Goal: Information Seeking & Learning: Learn about a topic

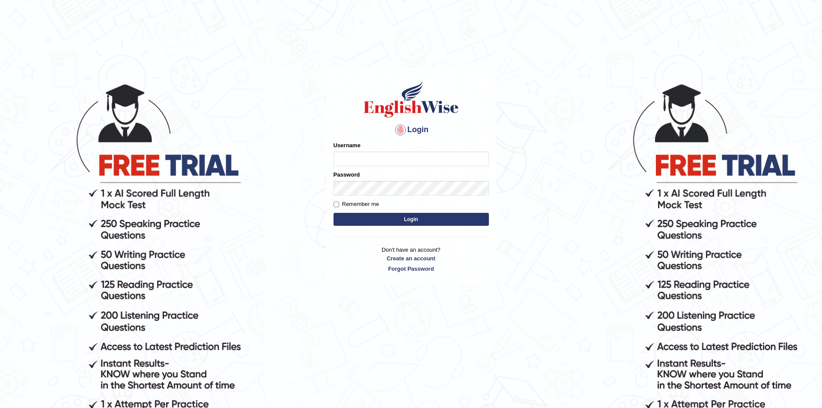
click at [372, 159] on input "Username" at bounding box center [411, 158] width 155 height 15
type input "EnglishWiseGC"
click at [334, 213] on button "Login" at bounding box center [411, 219] width 155 height 13
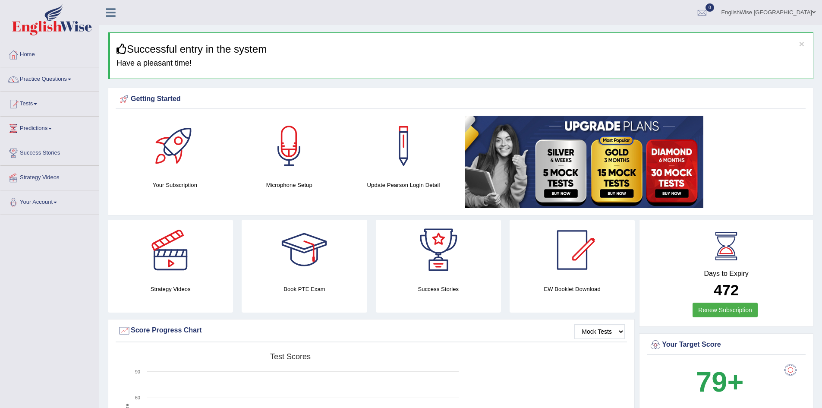
click at [804, 44] on h3 "Successful entry in the system" at bounding box center [461, 49] width 690 height 11
click at [800, 44] on button "×" at bounding box center [801, 43] width 5 height 9
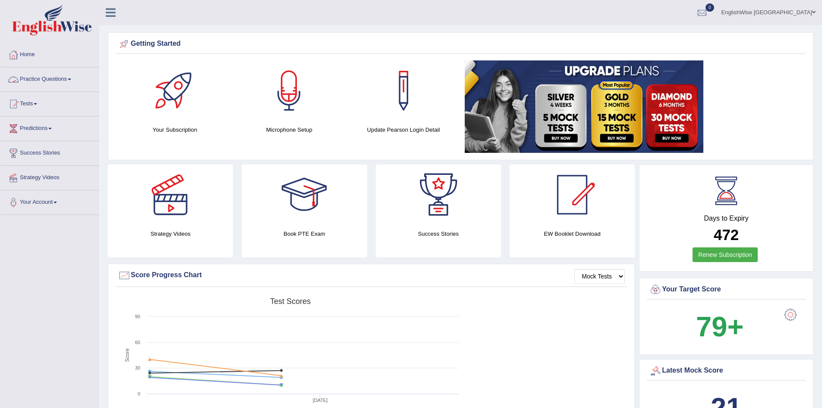
click at [46, 75] on link "Practice Questions" at bounding box center [49, 78] width 98 height 22
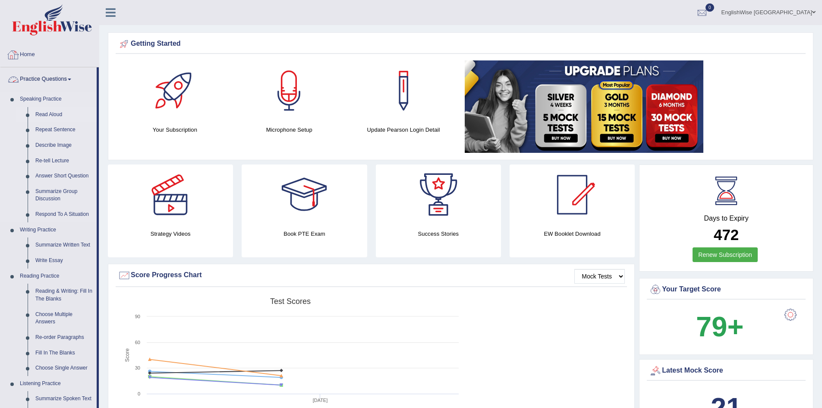
click at [55, 113] on link "Read Aloud" at bounding box center [63, 115] width 65 height 16
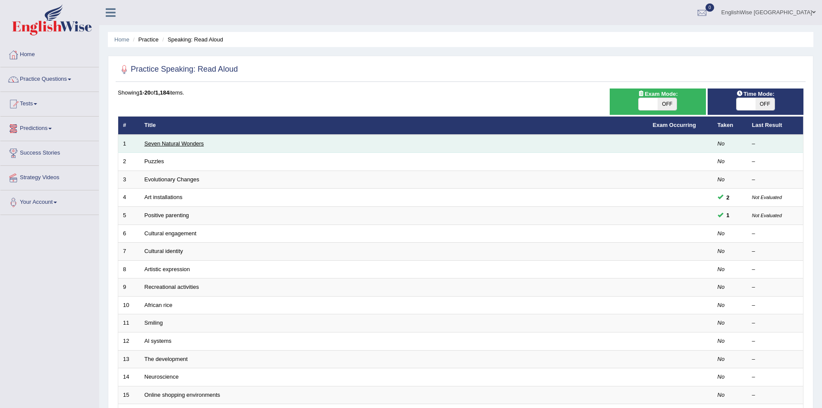
click at [173, 142] on link "Seven Natural Wonders" at bounding box center [175, 143] width 60 height 6
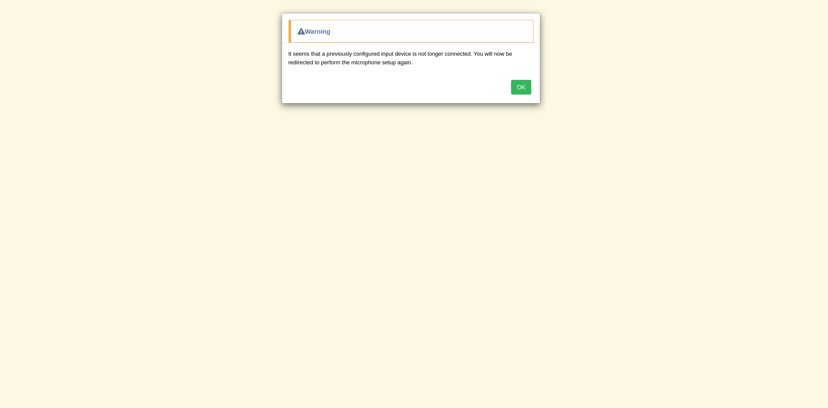
click at [516, 86] on button "OK" at bounding box center [521, 87] width 20 height 15
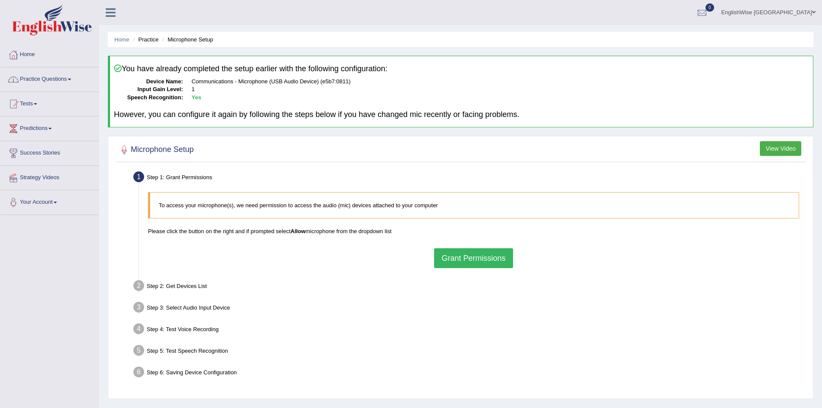
click at [58, 71] on link "Practice Questions" at bounding box center [49, 78] width 98 height 22
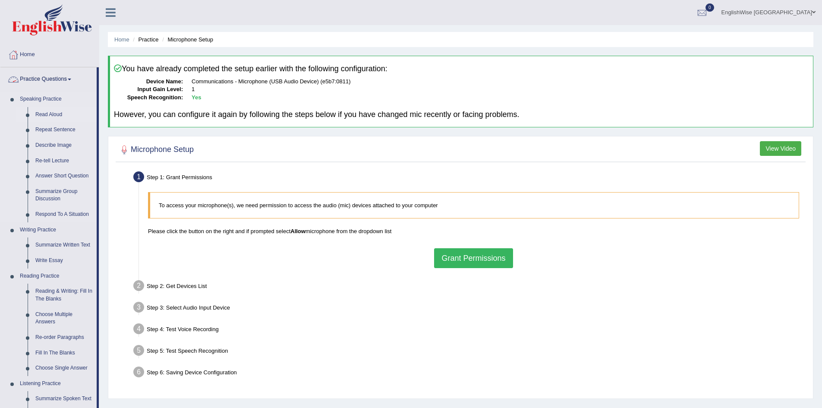
click at [58, 112] on link "Read Aloud" at bounding box center [63, 115] width 65 height 16
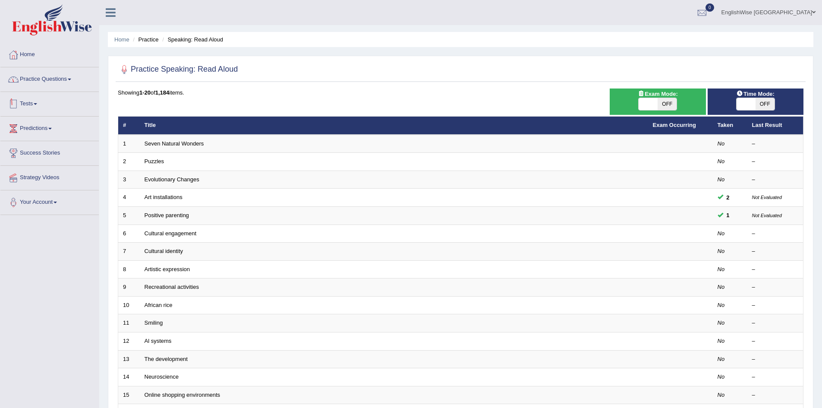
click at [52, 78] on link "Practice Questions" at bounding box center [49, 78] width 98 height 22
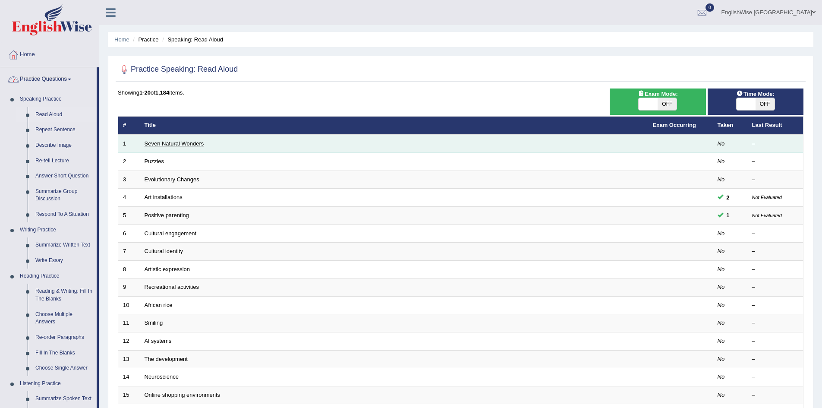
click at [200, 142] on link "Seven Natural Wonders" at bounding box center [175, 143] width 60 height 6
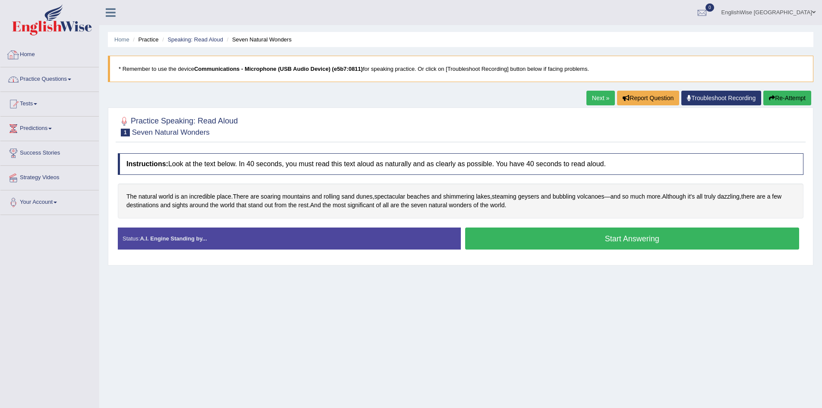
click at [71, 79] on span at bounding box center [69, 80] width 3 height 2
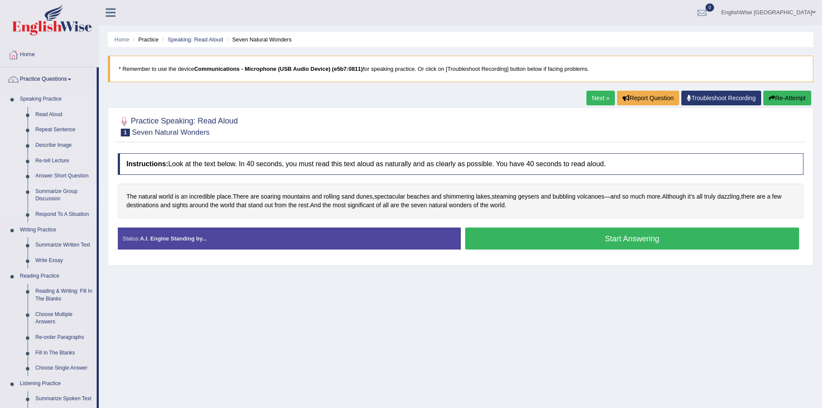
click at [53, 195] on link "Summarize Group Discussion" at bounding box center [63, 195] width 65 height 23
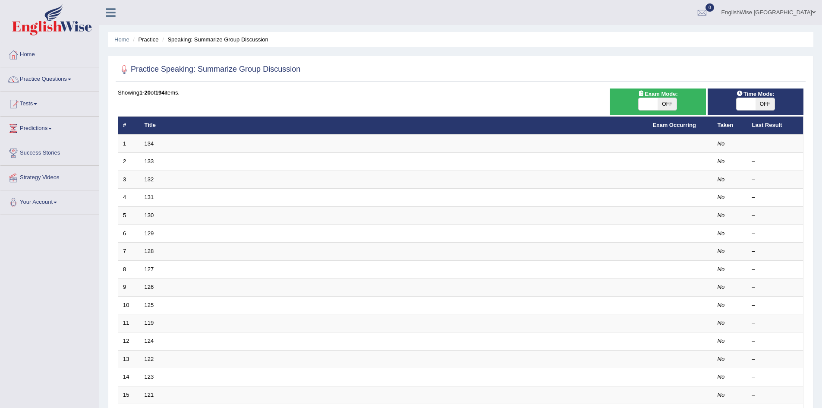
click at [761, 107] on span "OFF" at bounding box center [765, 104] width 19 height 12
checkbox input "true"
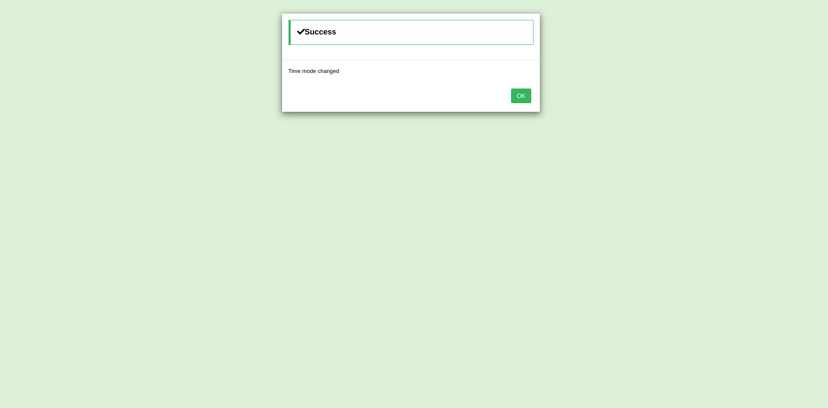
click at [524, 94] on button "OK" at bounding box center [521, 95] width 20 height 15
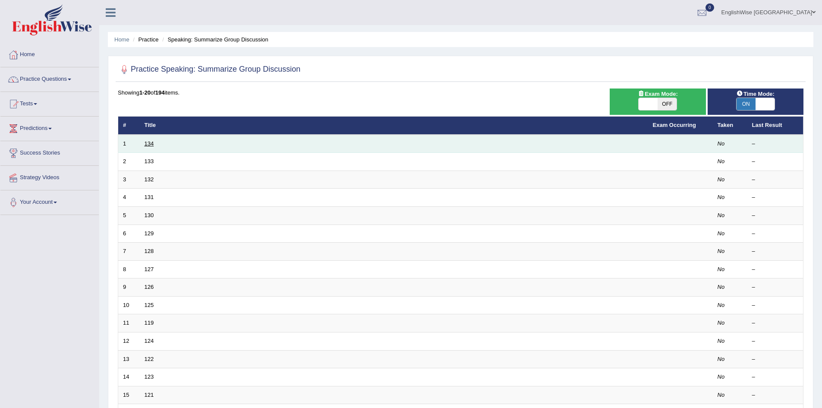
click at [152, 143] on link "134" at bounding box center [149, 143] width 9 height 6
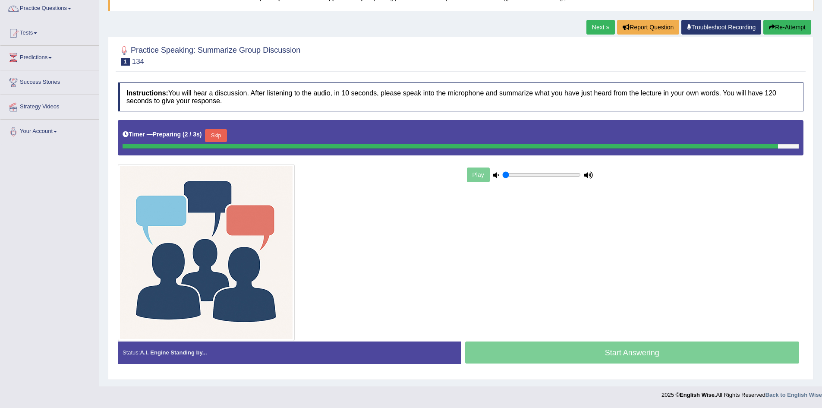
scroll to position [69, 0]
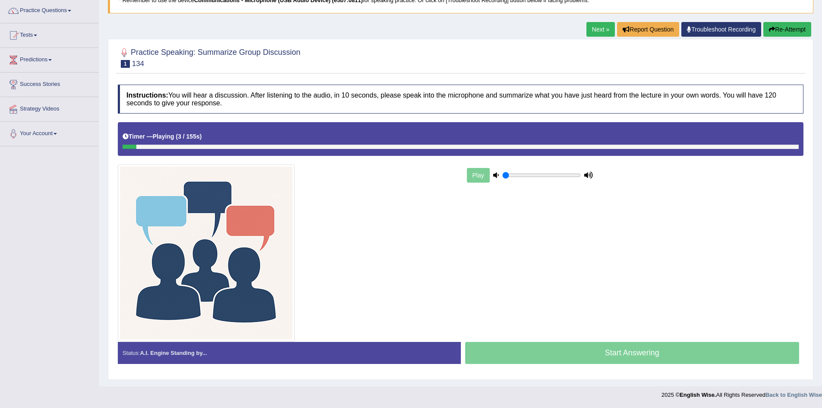
click at [300, 147] on div at bounding box center [461, 147] width 676 height 4
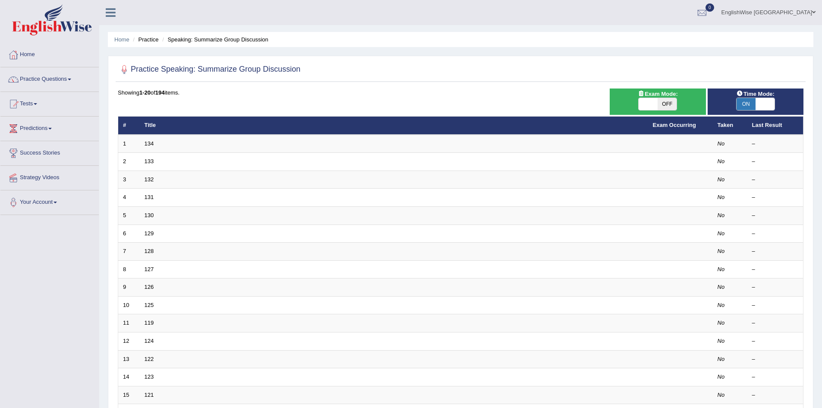
click at [754, 103] on span "ON" at bounding box center [746, 104] width 19 height 12
checkbox input "false"
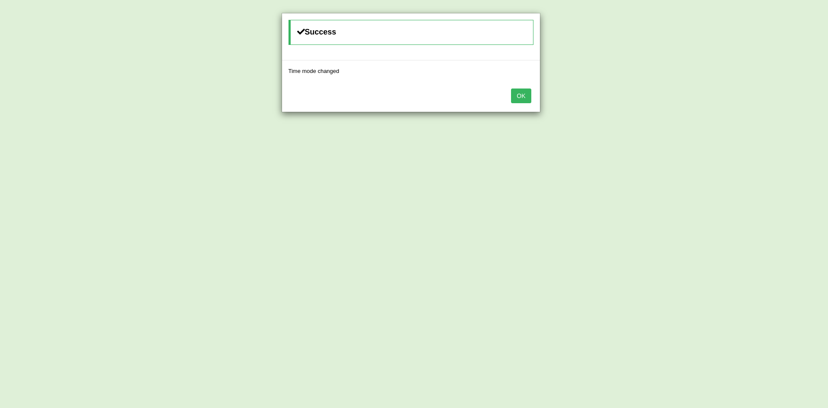
click at [516, 92] on button "OK" at bounding box center [521, 95] width 20 height 15
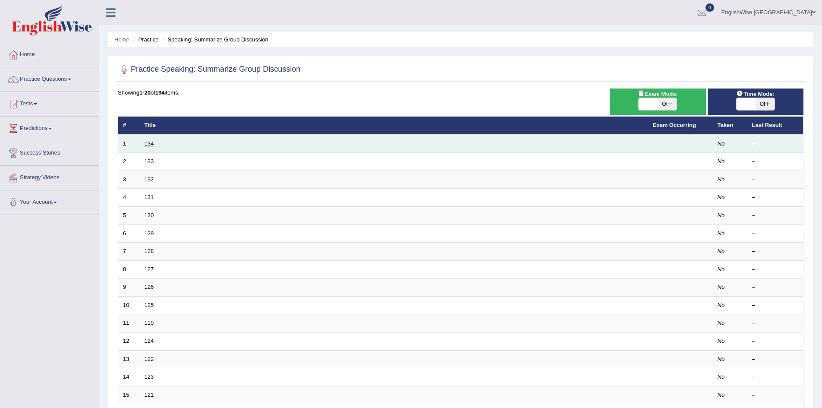
click at [150, 140] on link "134" at bounding box center [149, 143] width 9 height 6
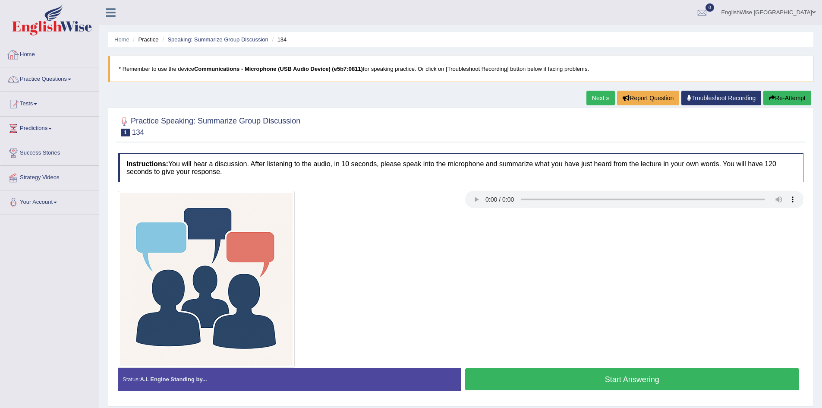
click at [62, 74] on link "Practice Questions" at bounding box center [49, 78] width 98 height 22
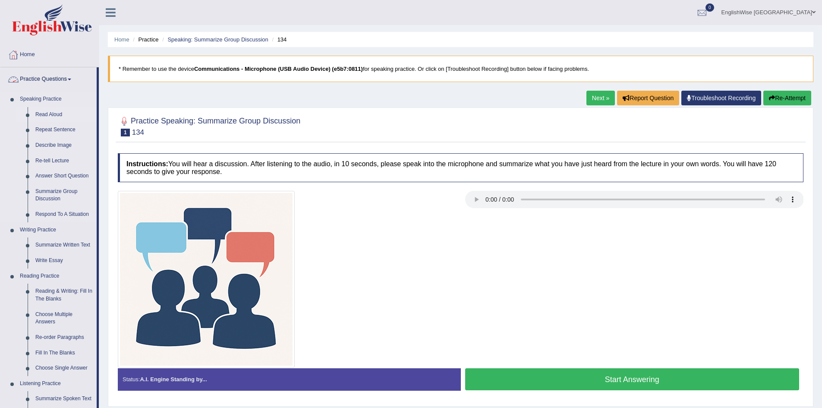
click at [50, 111] on link "Read Aloud" at bounding box center [63, 115] width 65 height 16
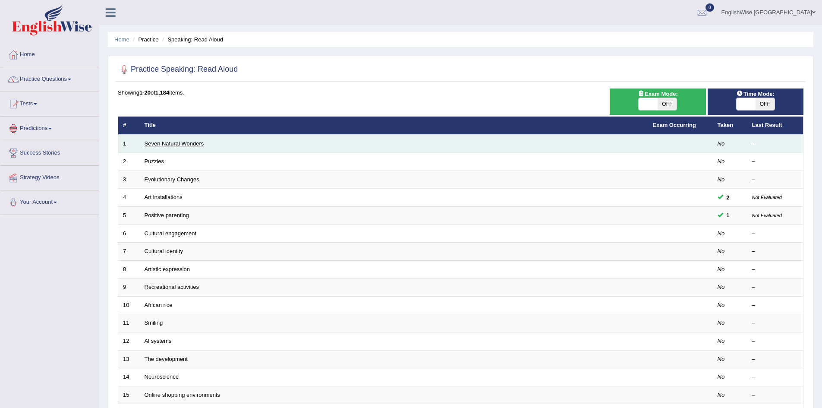
click at [185, 145] on link "Seven Natural Wonders" at bounding box center [175, 143] width 60 height 6
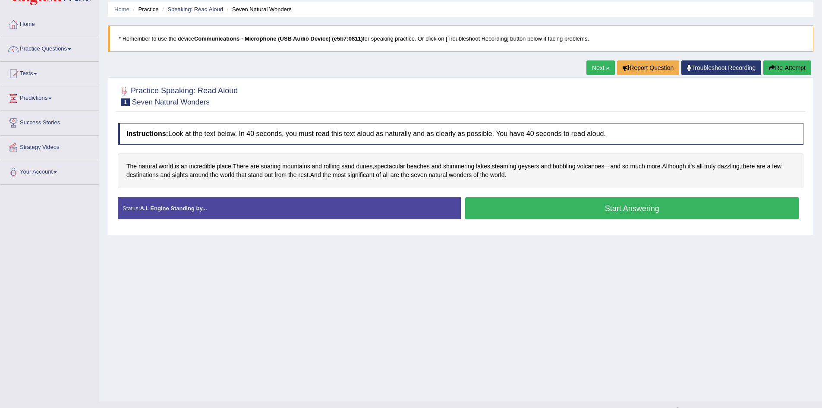
scroll to position [43, 0]
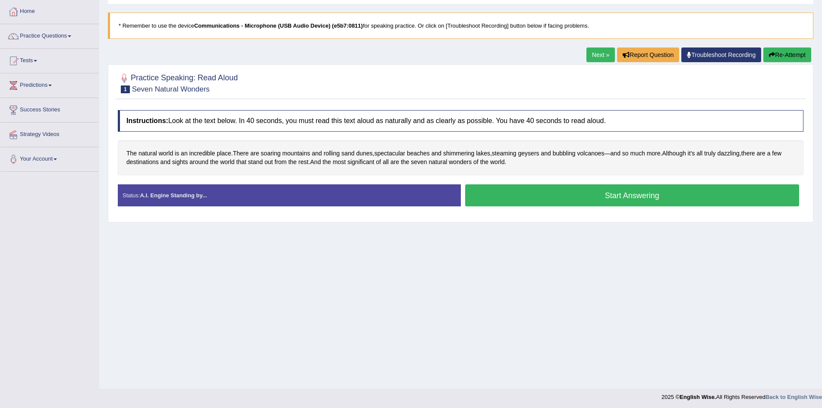
click at [553, 199] on button "Start Answering" at bounding box center [632, 195] width 334 height 22
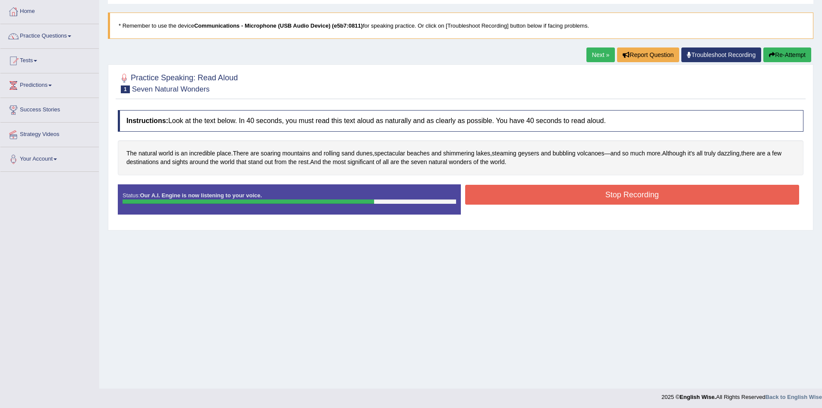
click at [553, 199] on button "Stop Recording" at bounding box center [632, 195] width 334 height 20
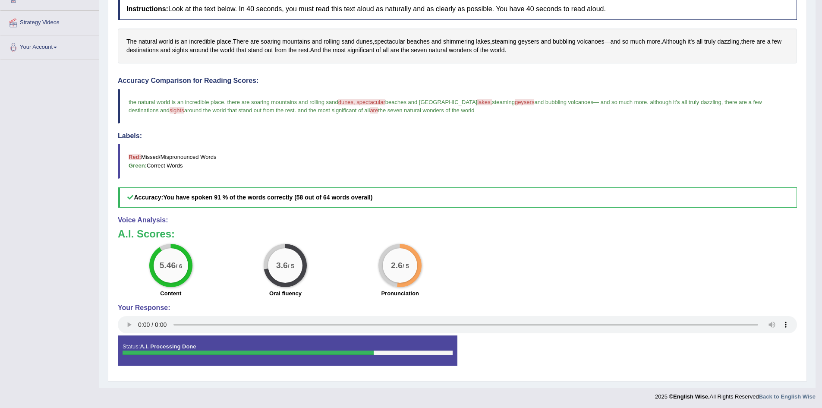
scroll to position [157, 0]
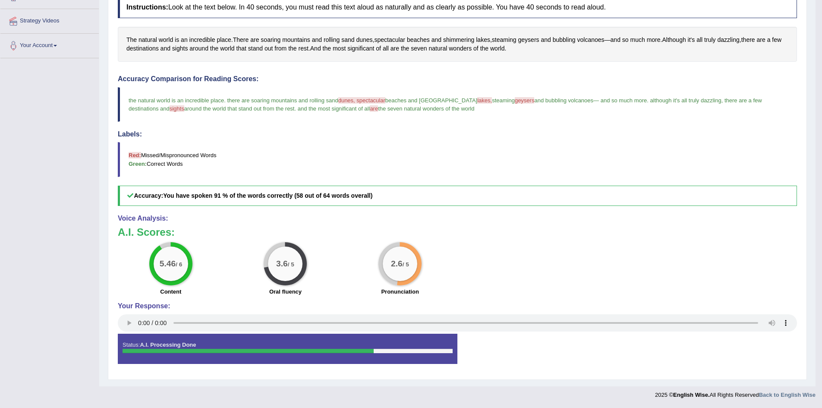
drag, startPoint x: 179, startPoint y: 265, endPoint x: 186, endPoint y: 265, distance: 6.0
click at [186, 265] on div "5.46 / 6" at bounding box center [171, 263] width 35 height 35
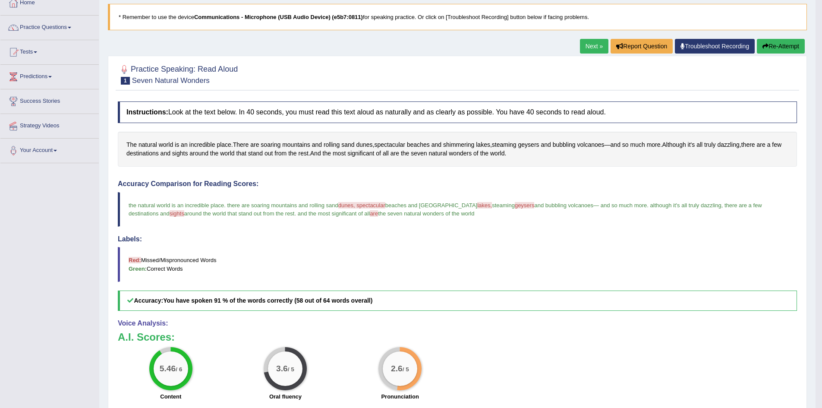
scroll to position [0, 0]
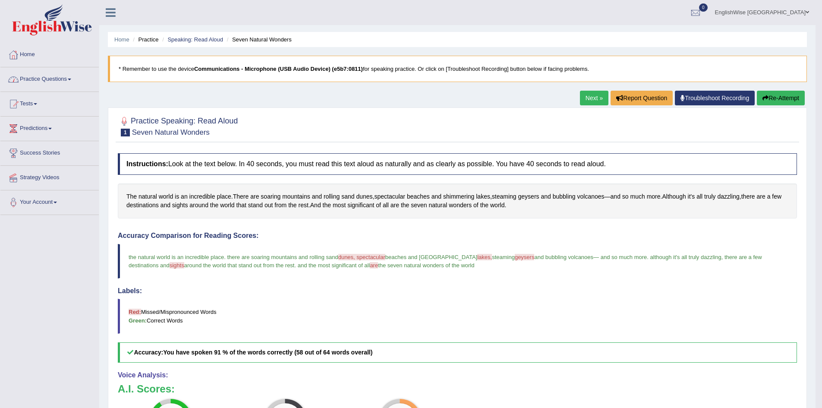
click at [42, 78] on link "Practice Questions" at bounding box center [49, 78] width 98 height 22
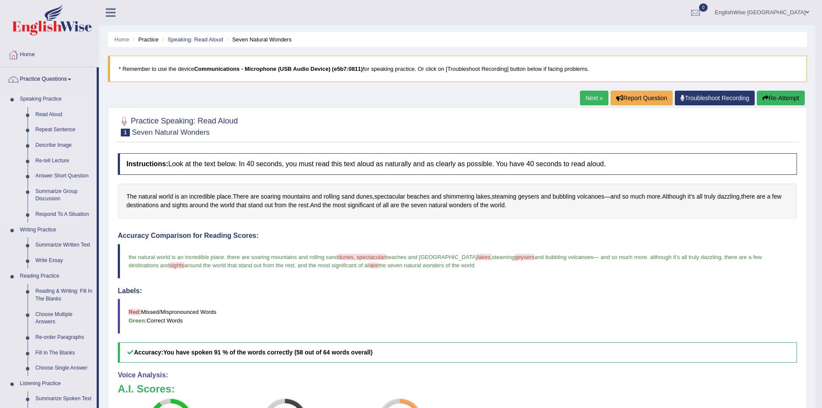
click at [51, 192] on link "Summarize Group Discussion" at bounding box center [63, 195] width 65 height 23
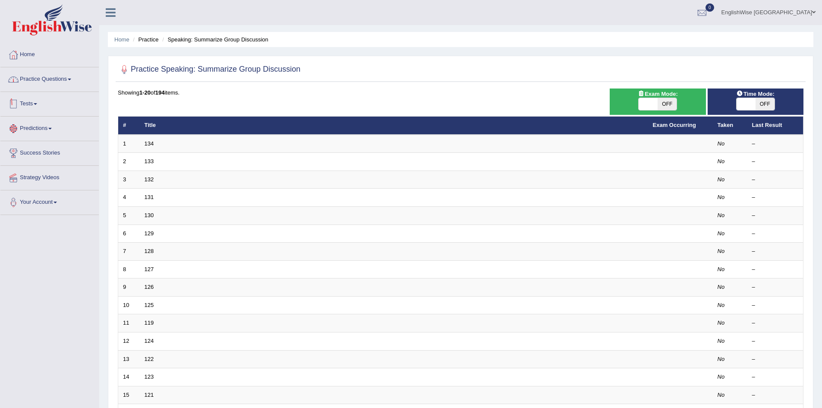
click at [38, 83] on link "Practice Questions" at bounding box center [49, 78] width 98 height 22
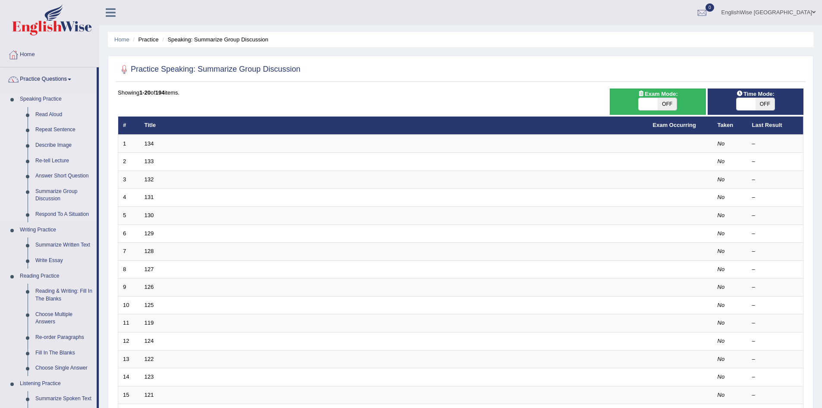
click at [51, 198] on link "Summarize Group Discussion" at bounding box center [63, 195] width 65 height 23
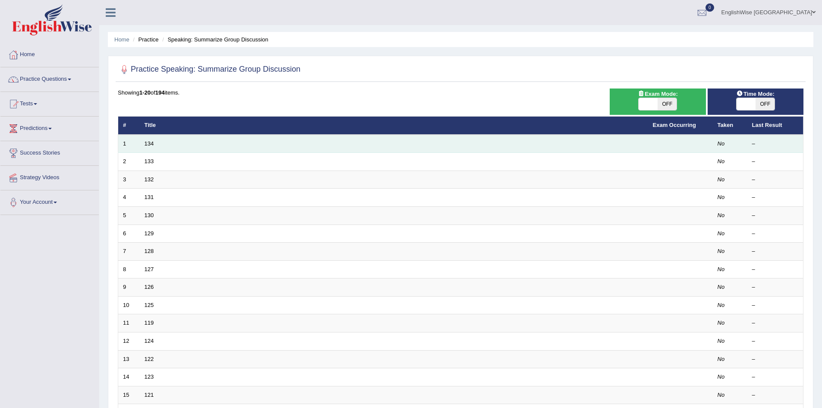
click at [154, 140] on td "134" at bounding box center [394, 144] width 508 height 18
click at [149, 143] on link "134" at bounding box center [149, 143] width 9 height 6
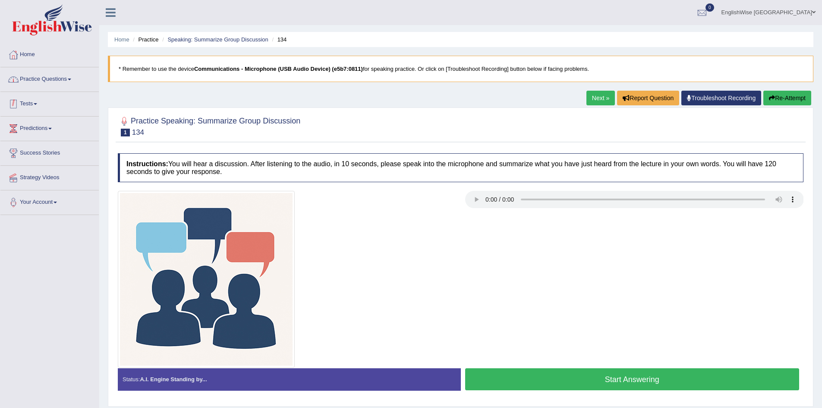
click at [72, 80] on link "Practice Questions" at bounding box center [49, 78] width 98 height 22
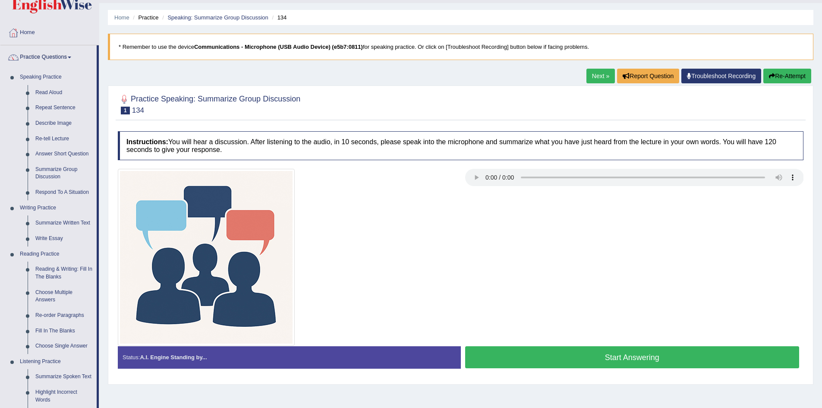
scroll to position [43, 0]
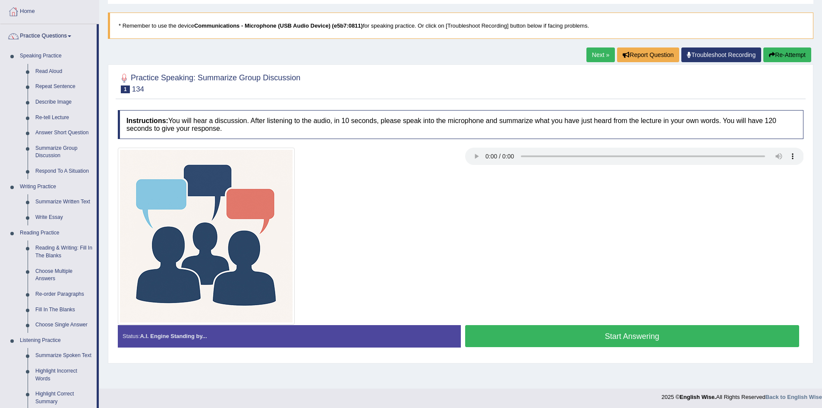
click at [812, 120] on div "Practice Speaking: Summarize Group Discussion 1 134 Instructions: You will hear…" at bounding box center [460, 213] width 705 height 299
drag, startPoint x: 780, startPoint y: 120, endPoint x: 769, endPoint y: 120, distance: 11.2
click at [769, 120] on h4 "Instructions: You will hear a discussion. After listening to the audio, in 10 s…" at bounding box center [461, 124] width 686 height 29
drag, startPoint x: 186, startPoint y: 129, endPoint x: 217, endPoint y: 129, distance: 31.1
click at [215, 129] on h4 "Instructions: You will hear a discussion. After listening to the audio, in 10 s…" at bounding box center [461, 124] width 686 height 29
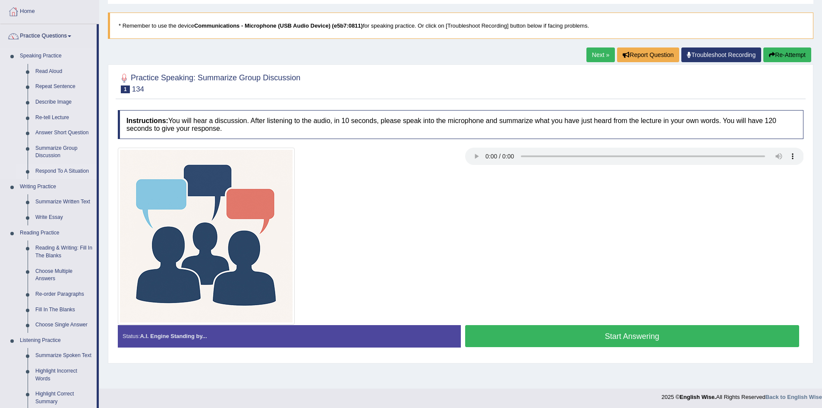
click at [75, 173] on link "Respond To A Situation" at bounding box center [63, 172] width 65 height 16
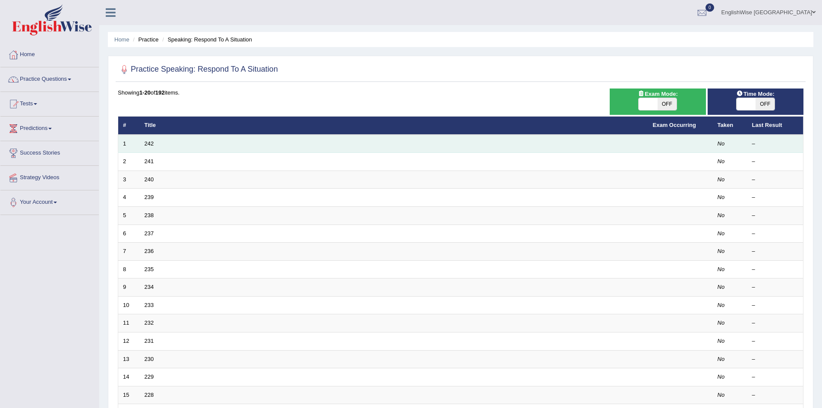
click at [155, 143] on td "242" at bounding box center [394, 144] width 508 height 18
click at [148, 143] on link "242" at bounding box center [149, 143] width 9 height 6
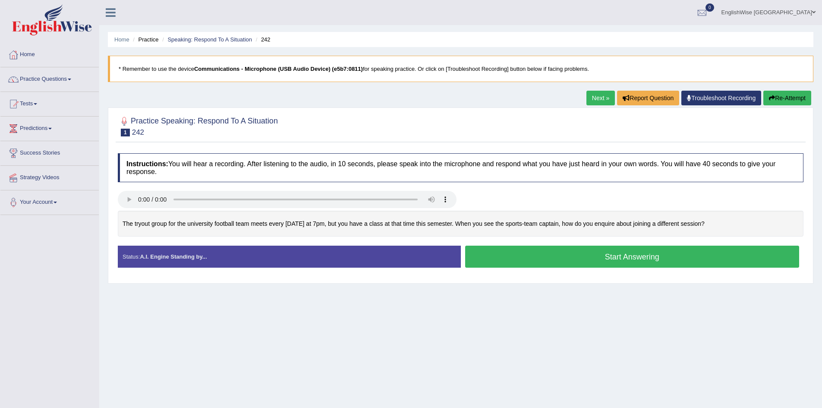
scroll to position [43, 0]
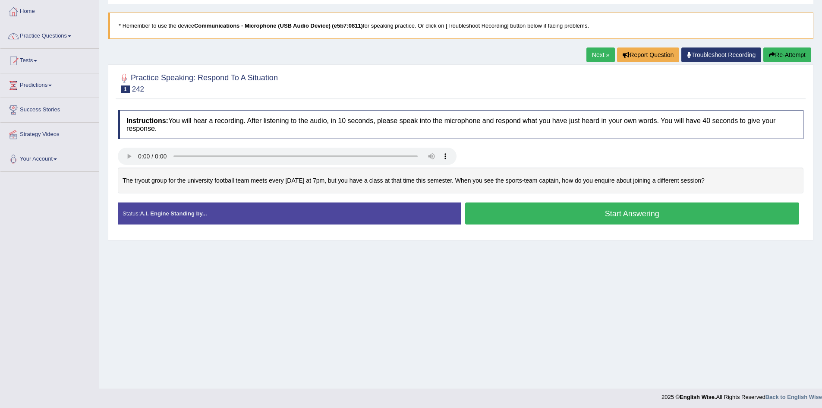
drag, startPoint x: 122, startPoint y: 181, endPoint x: 504, endPoint y: 186, distance: 381.9
click at [468, 186] on div "The tryout group for the university football team meets every Wednesday at 7pm,…" at bounding box center [461, 180] width 686 height 26
click at [66, 32] on link "Practice Questions" at bounding box center [49, 35] width 98 height 22
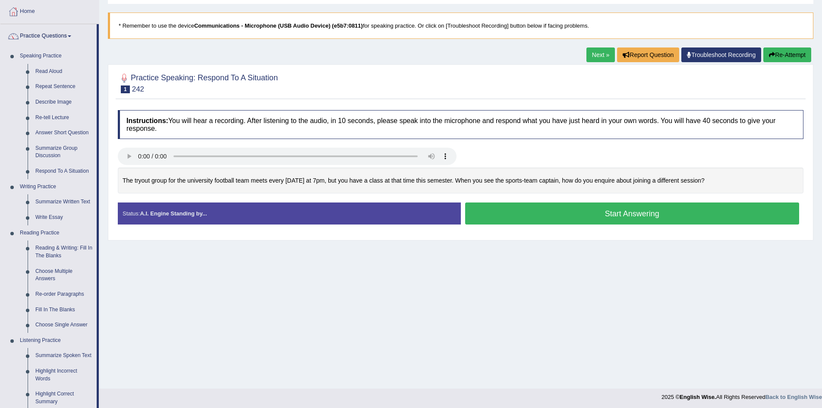
drag, startPoint x: 132, startPoint y: 179, endPoint x: 458, endPoint y: 178, distance: 326.2
click at [458, 178] on div "The tryout group for the university football team meets every Wednesday at 7pm,…" at bounding box center [461, 180] width 686 height 26
click at [58, 172] on link "Respond To A Situation" at bounding box center [63, 172] width 65 height 16
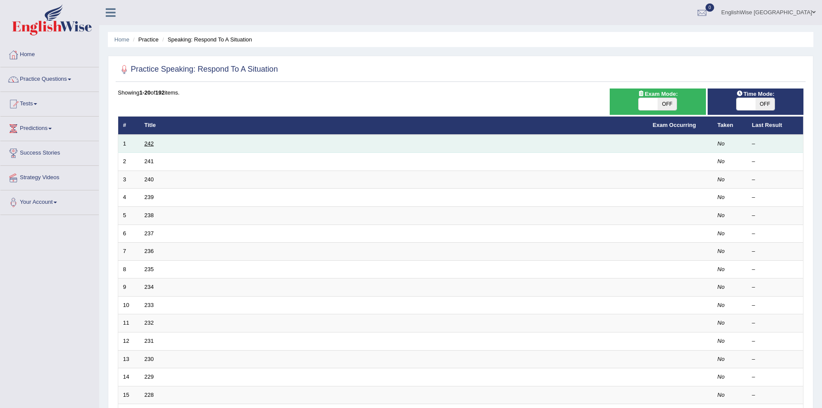
click at [150, 142] on link "242" at bounding box center [149, 143] width 9 height 6
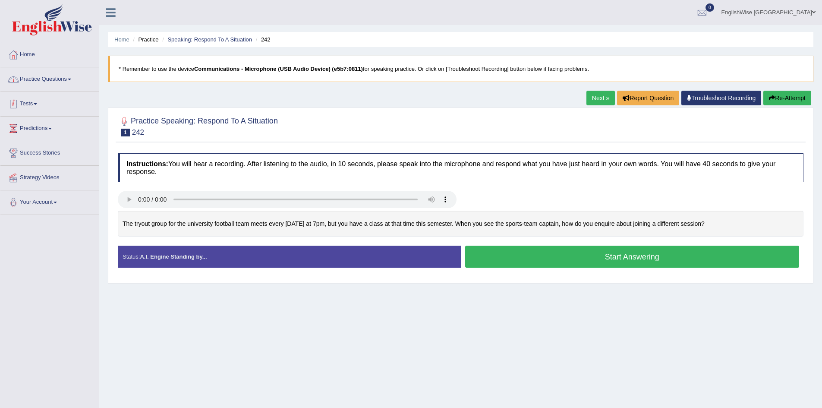
click at [61, 80] on link "Practice Questions" at bounding box center [49, 78] width 98 height 22
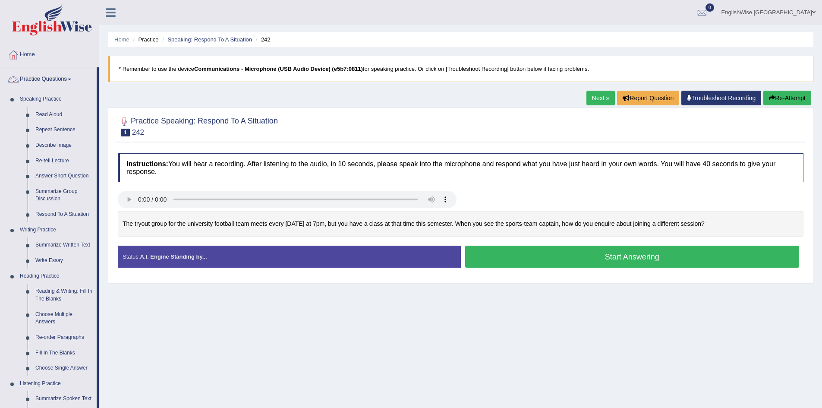
click at [58, 78] on link "Practice Questions" at bounding box center [48, 78] width 96 height 22
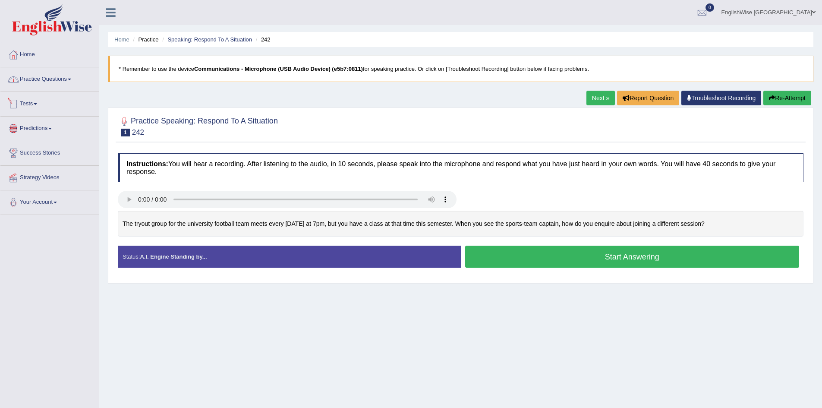
click at [37, 106] on link "Tests" at bounding box center [49, 103] width 98 height 22
click at [36, 101] on link "Tests" at bounding box center [48, 103] width 96 height 22
click at [39, 52] on link "Home" at bounding box center [49, 54] width 98 height 22
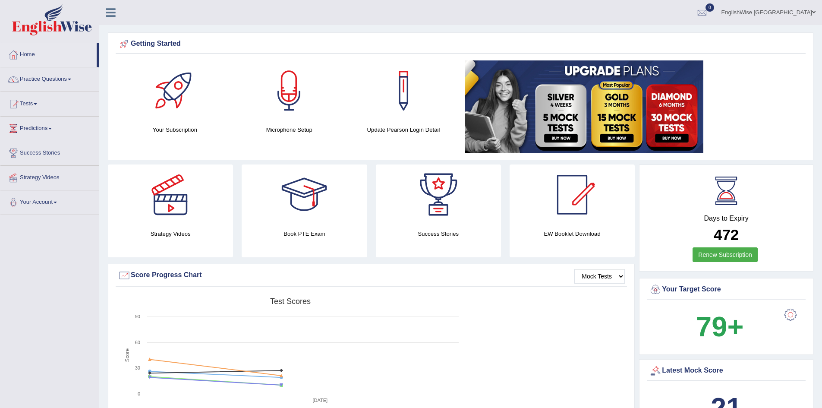
click at [792, 9] on link "EnglishWise Gold Coast" at bounding box center [768, 11] width 107 height 22
click at [745, 113] on link "Log out" at bounding box center [768, 112] width 105 height 20
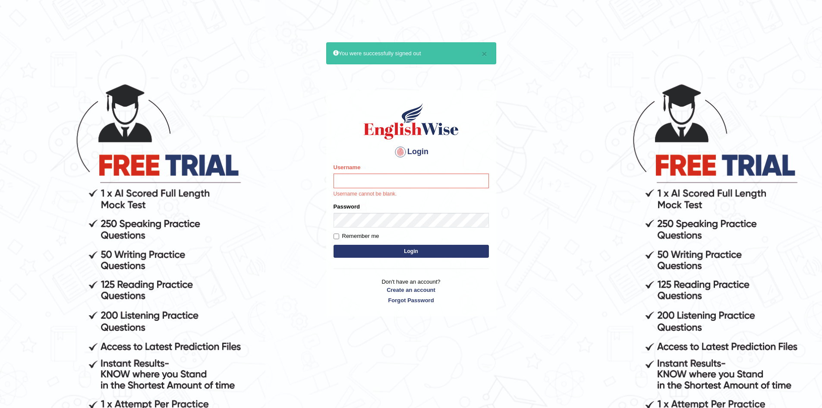
click at [227, 116] on body "× You were successfully signed out Login Please fix the following errors: Usern…" at bounding box center [411, 245] width 822 height 408
click at [413, 290] on link "Create an account" at bounding box center [411, 290] width 155 height 8
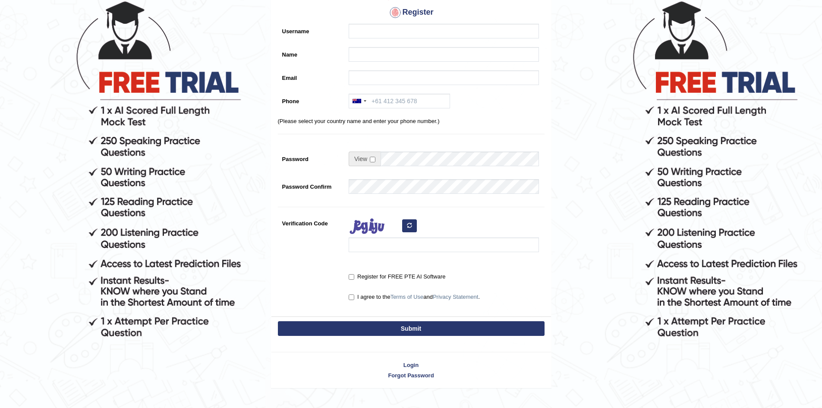
scroll to position [86, 0]
